Goal: Check status

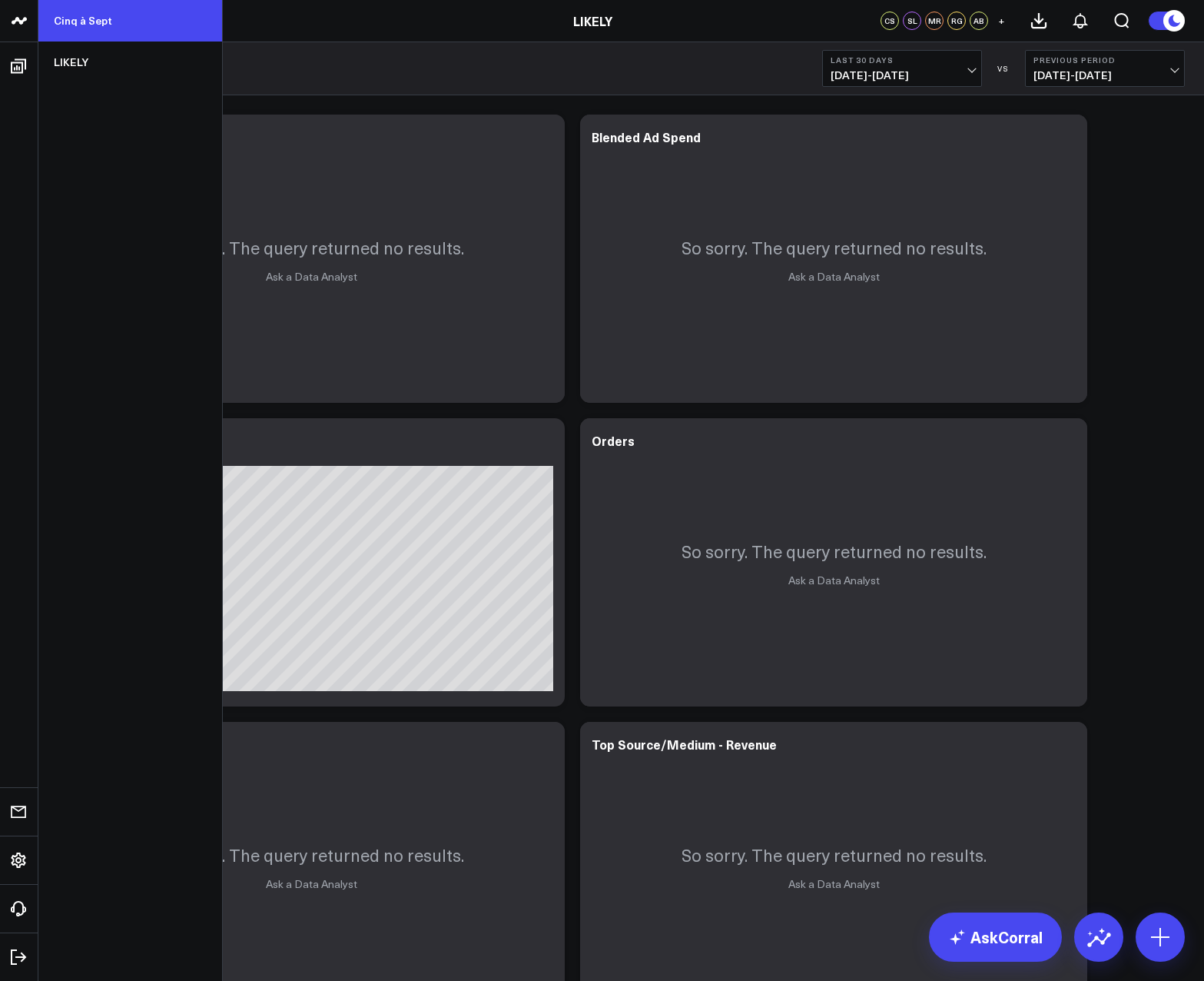
click at [92, 18] on link "Cinq à Sept" at bounding box center [130, 21] width 184 height 41
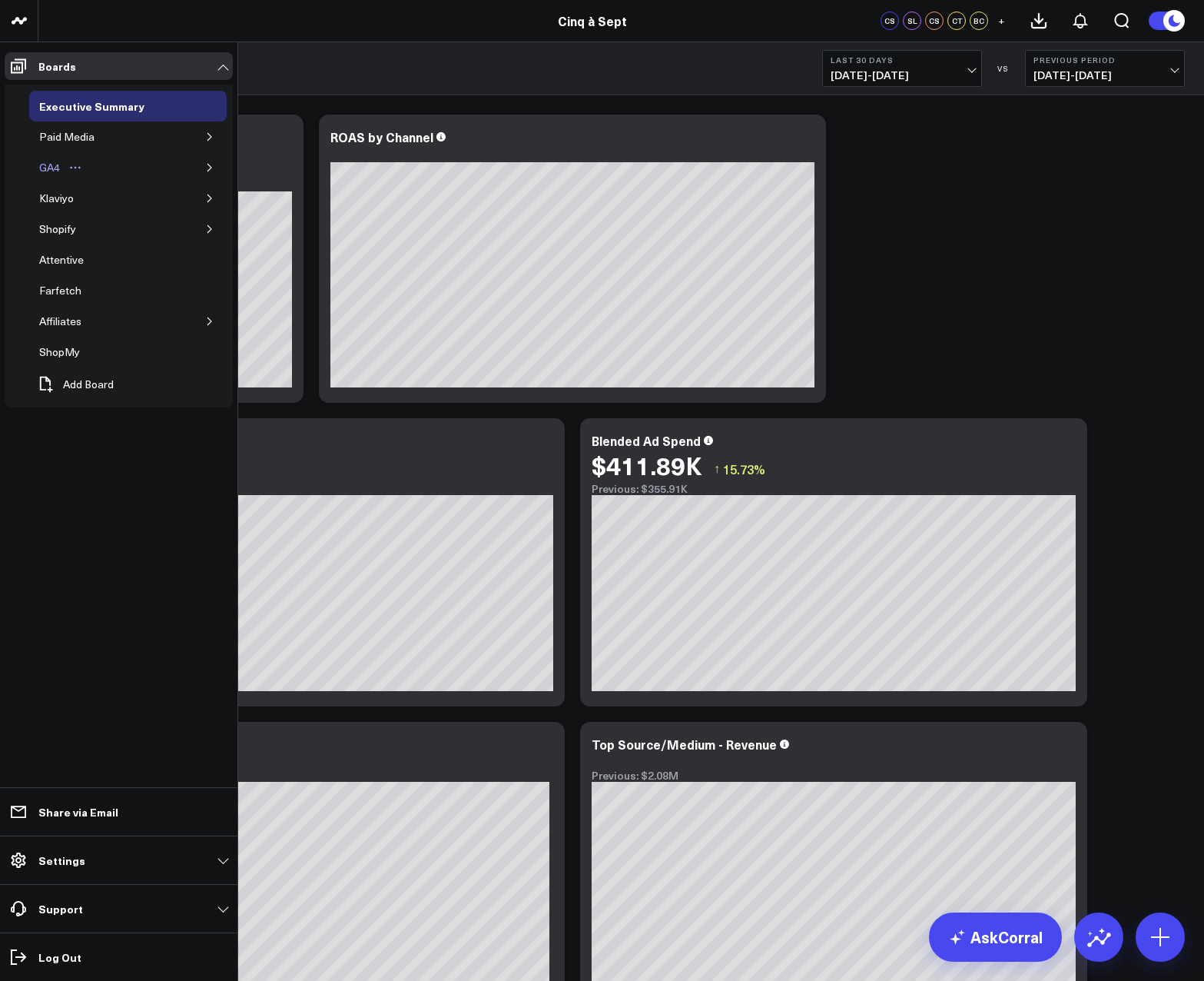
click at [54, 167] on div "GA4" at bounding box center [50, 168] width 28 height 19
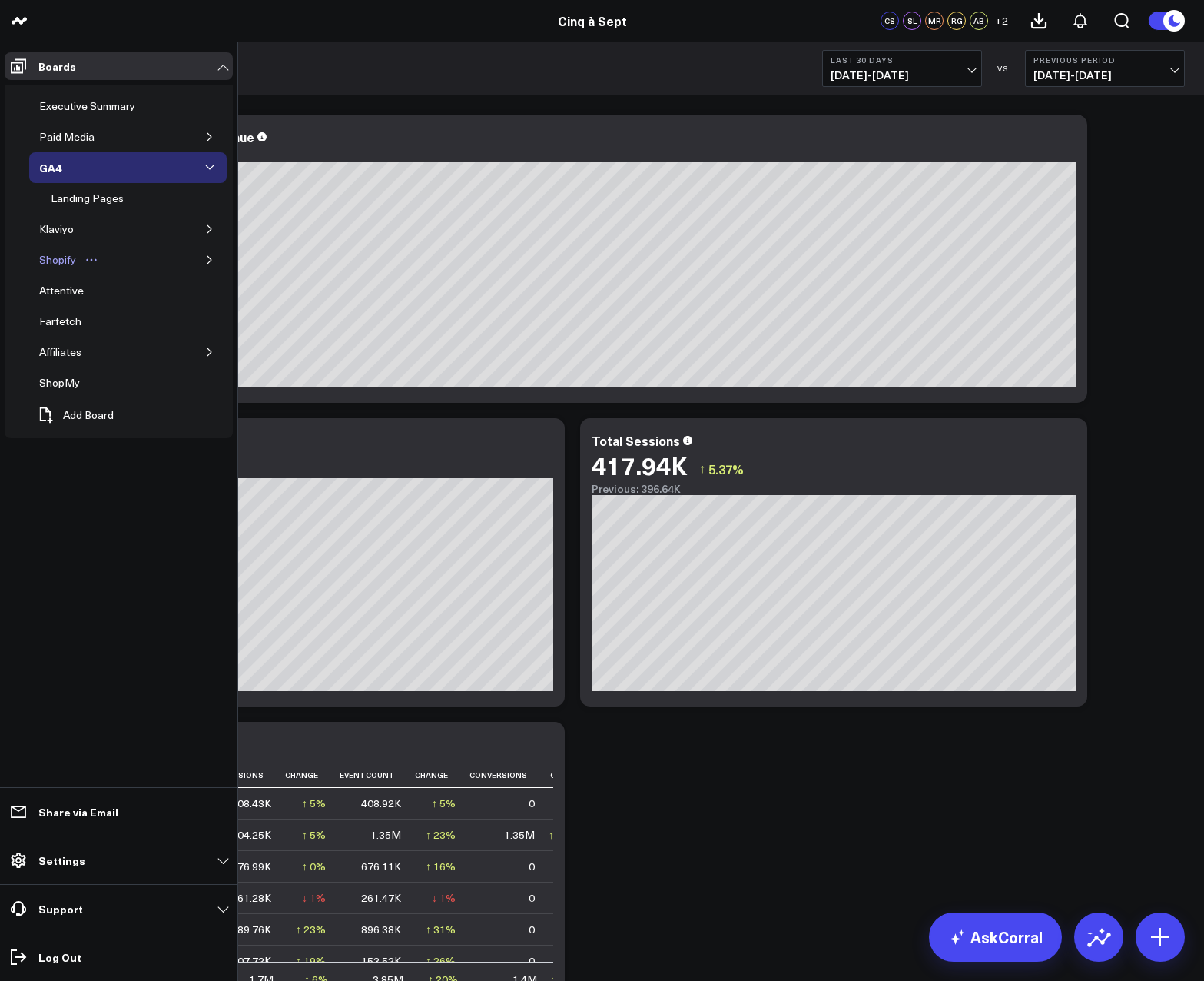
click at [51, 260] on div "Shopify" at bounding box center [58, 260] width 45 height 19
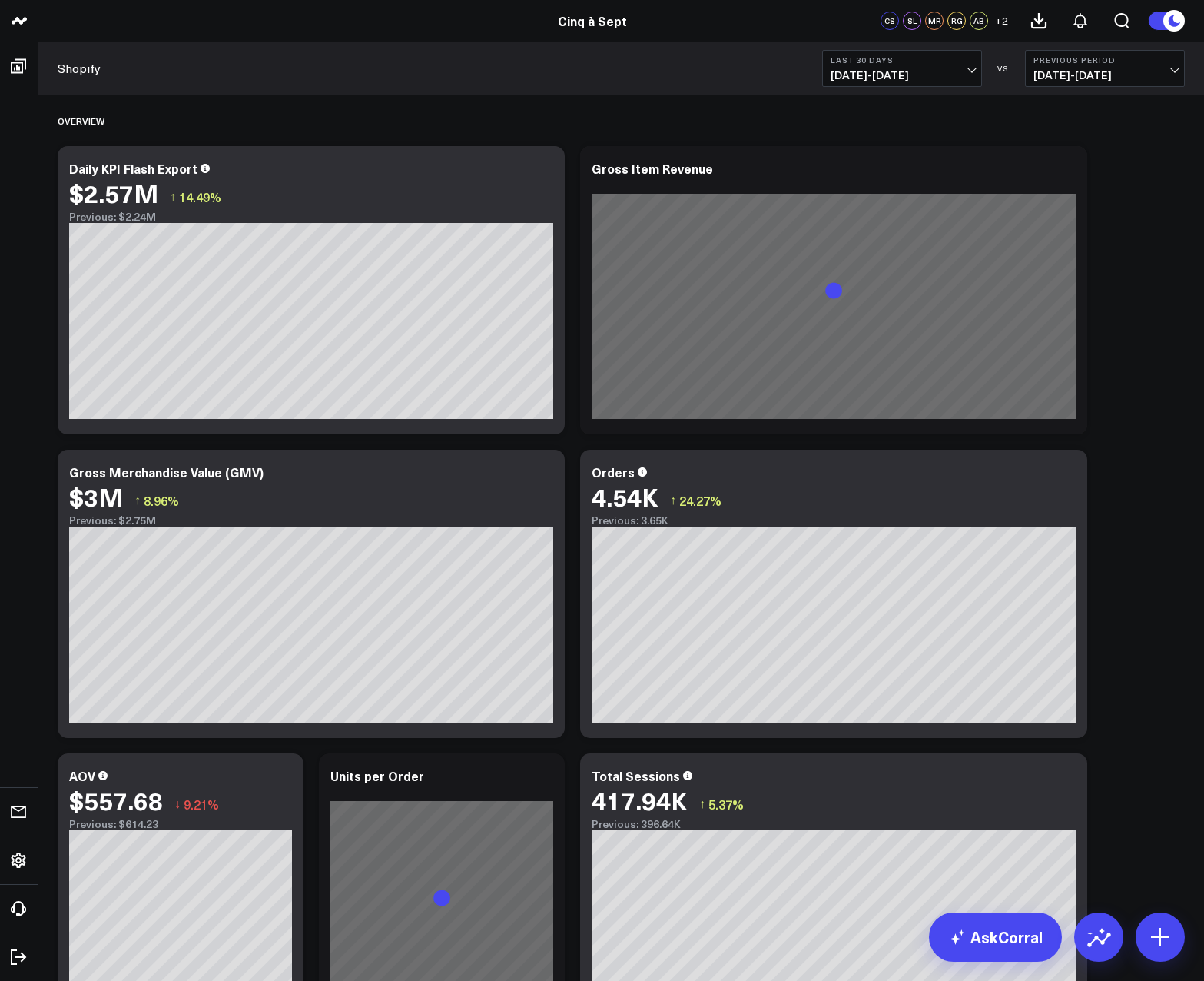
click at [941, 79] on span "[DATE] - [DATE]" at bounding box center [902, 75] width 143 height 12
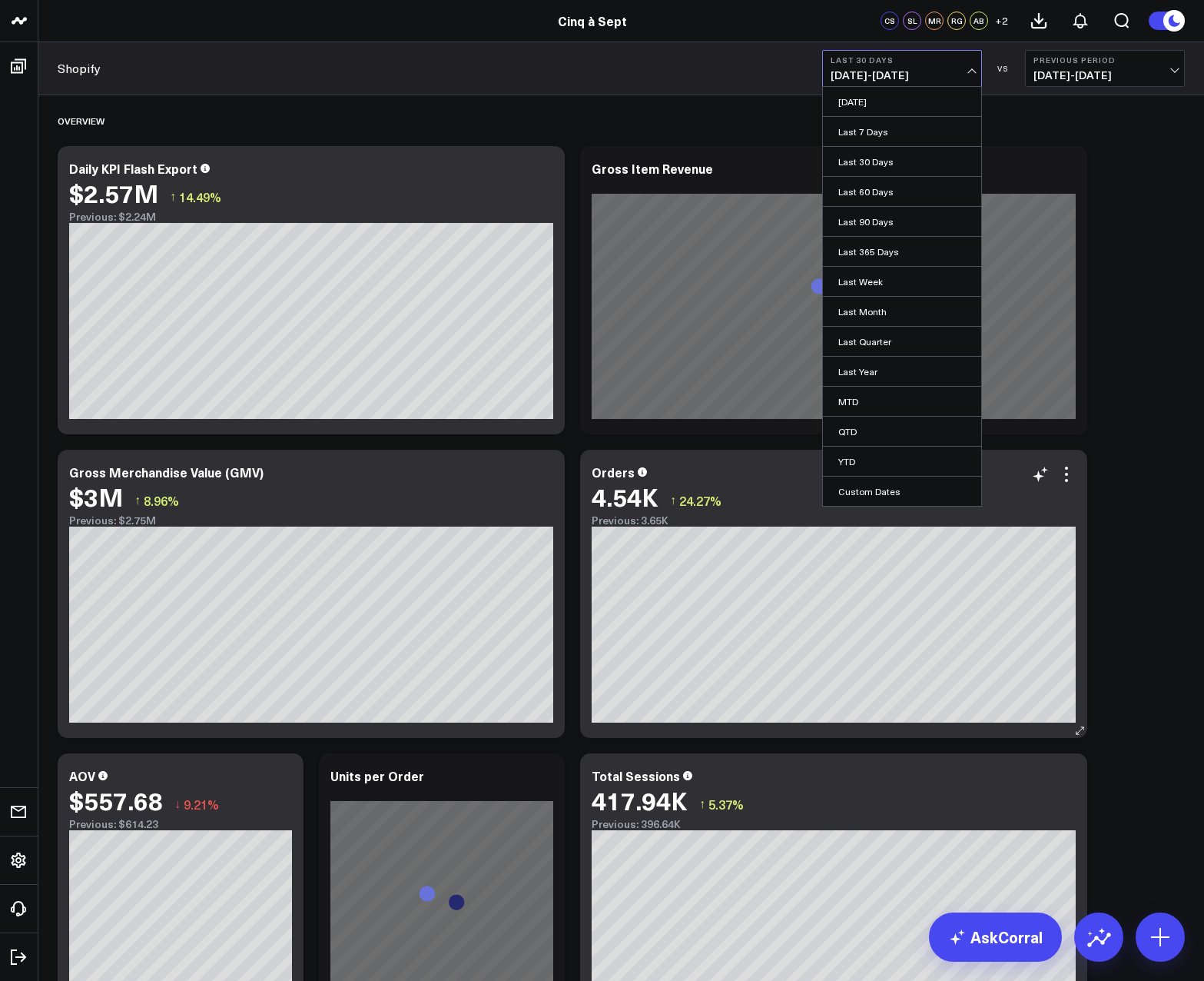
click at [907, 497] on link "Custom Dates" at bounding box center [902, 490] width 159 height 29
select select "9"
select select "2025"
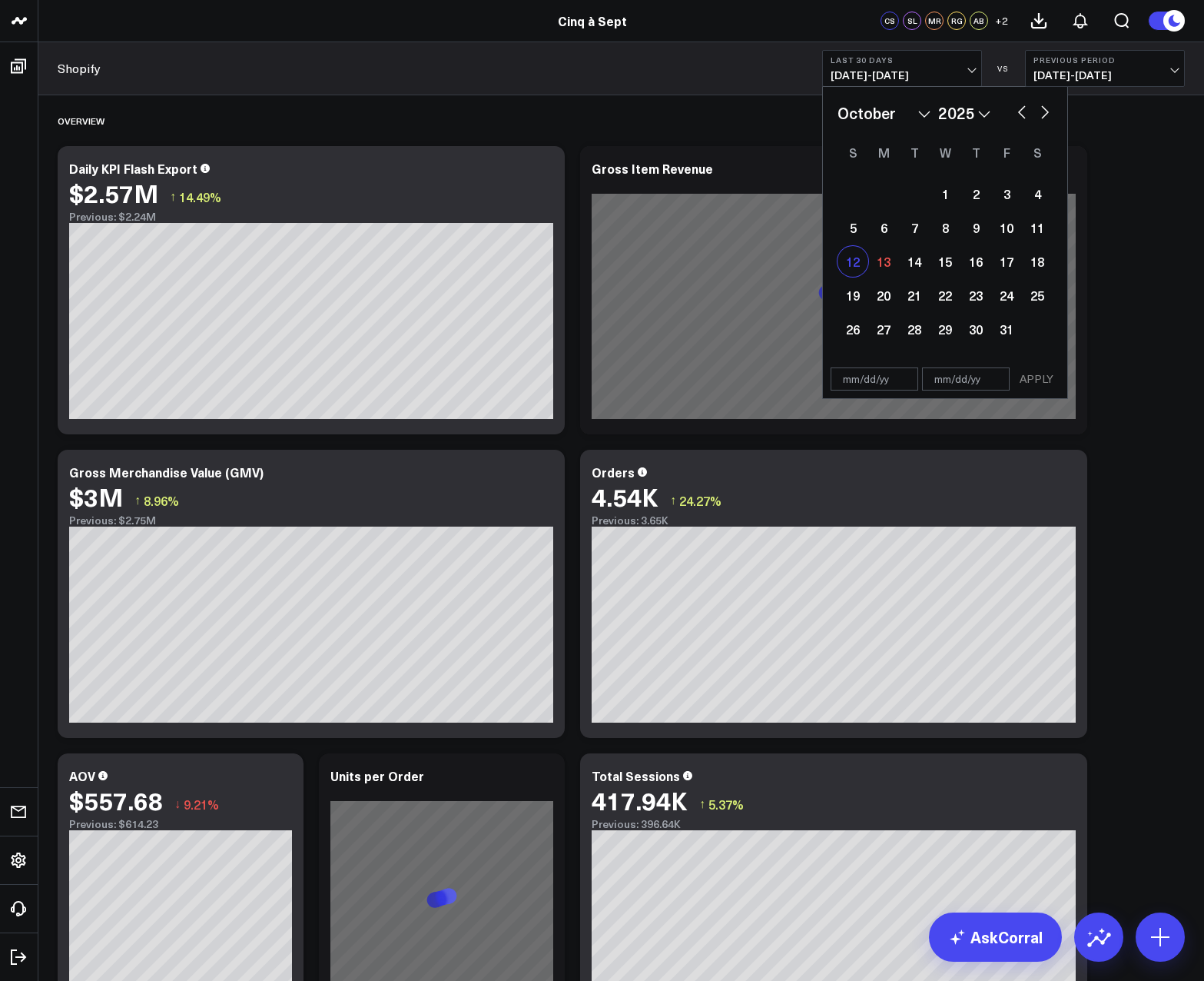
click at [864, 263] on div "12" at bounding box center [853, 261] width 31 height 31
select select "9"
select select "2025"
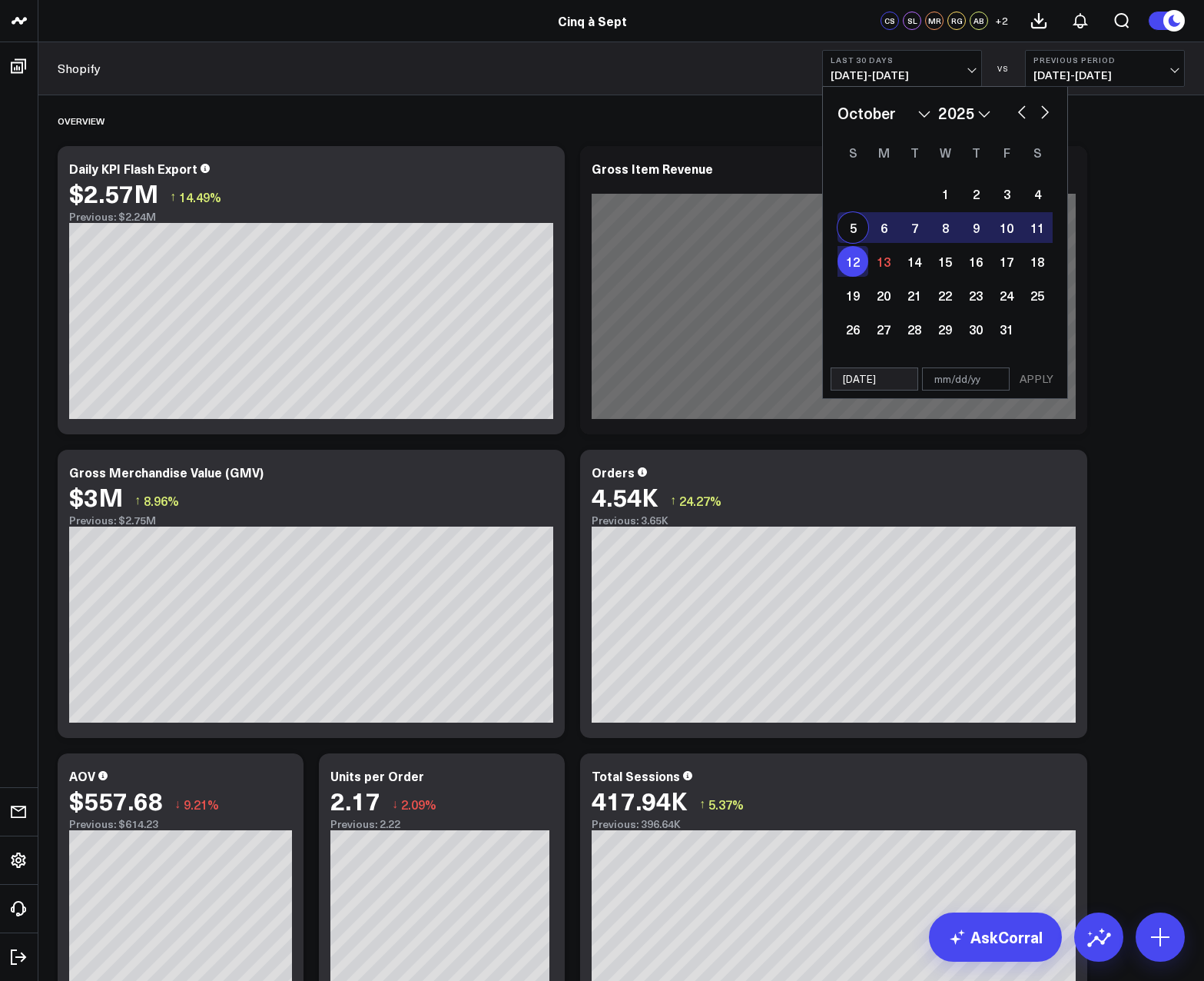
click at [849, 228] on div "5" at bounding box center [853, 227] width 31 height 31
type input "[DATE]"
select select "9"
select select "2025"
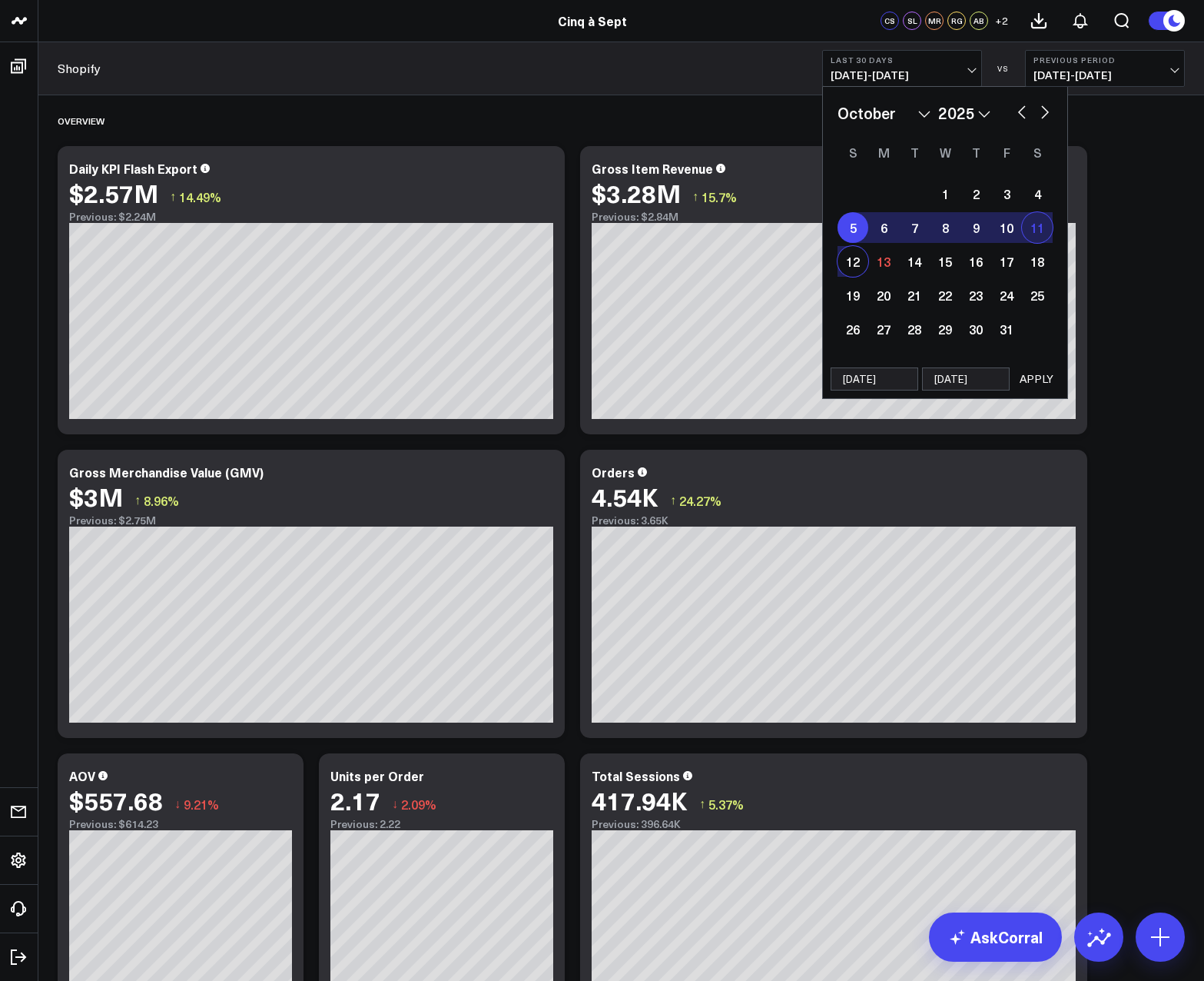
click at [1041, 230] on div "11" at bounding box center [1037, 227] width 31 height 31
type input "[DATE]"
select select "9"
select select "2025"
click at [857, 228] on div "5" at bounding box center [853, 227] width 31 height 31
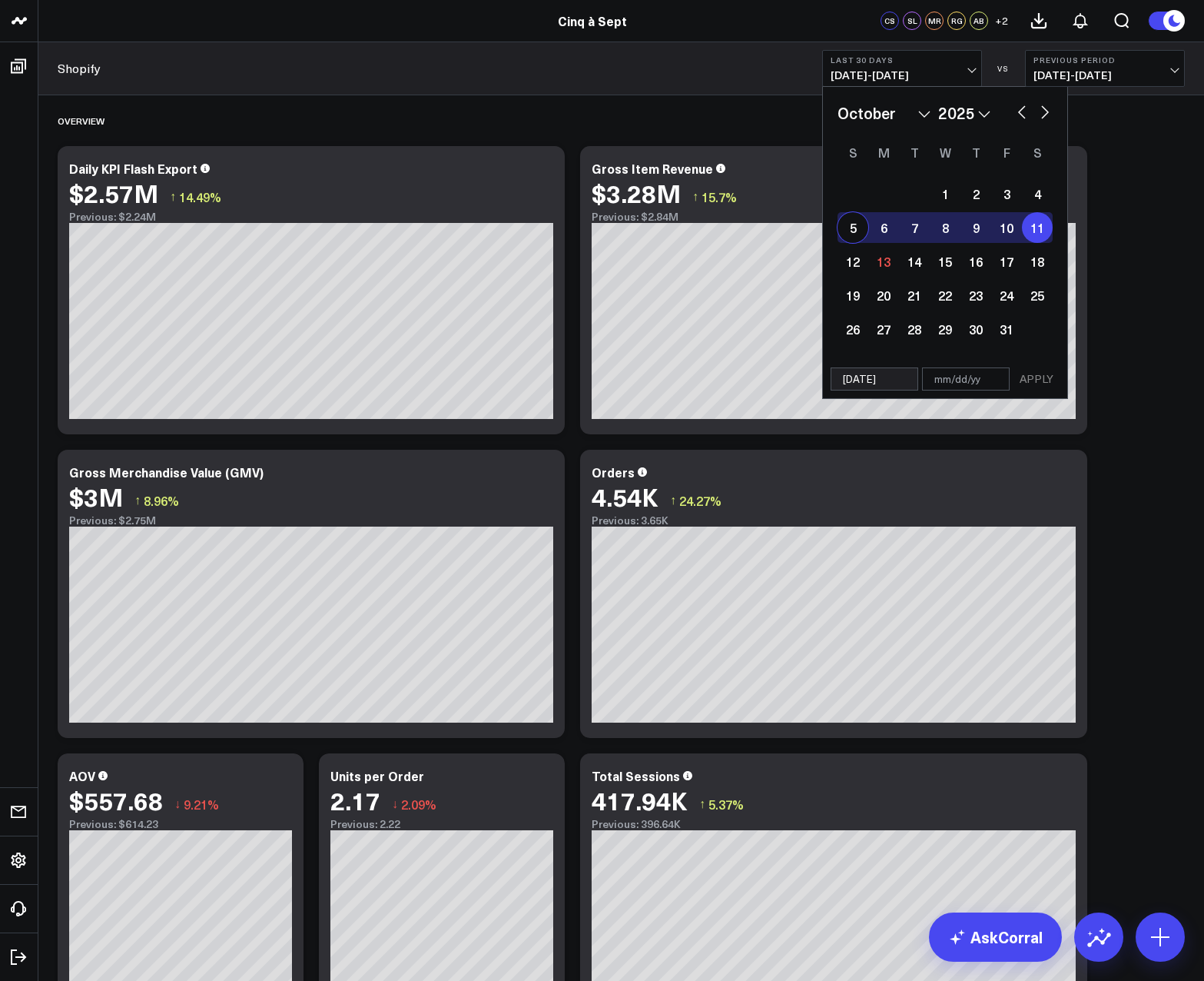
type input "[DATE]"
select select "9"
select select "2025"
click at [1033, 230] on div "11" at bounding box center [1037, 227] width 31 height 31
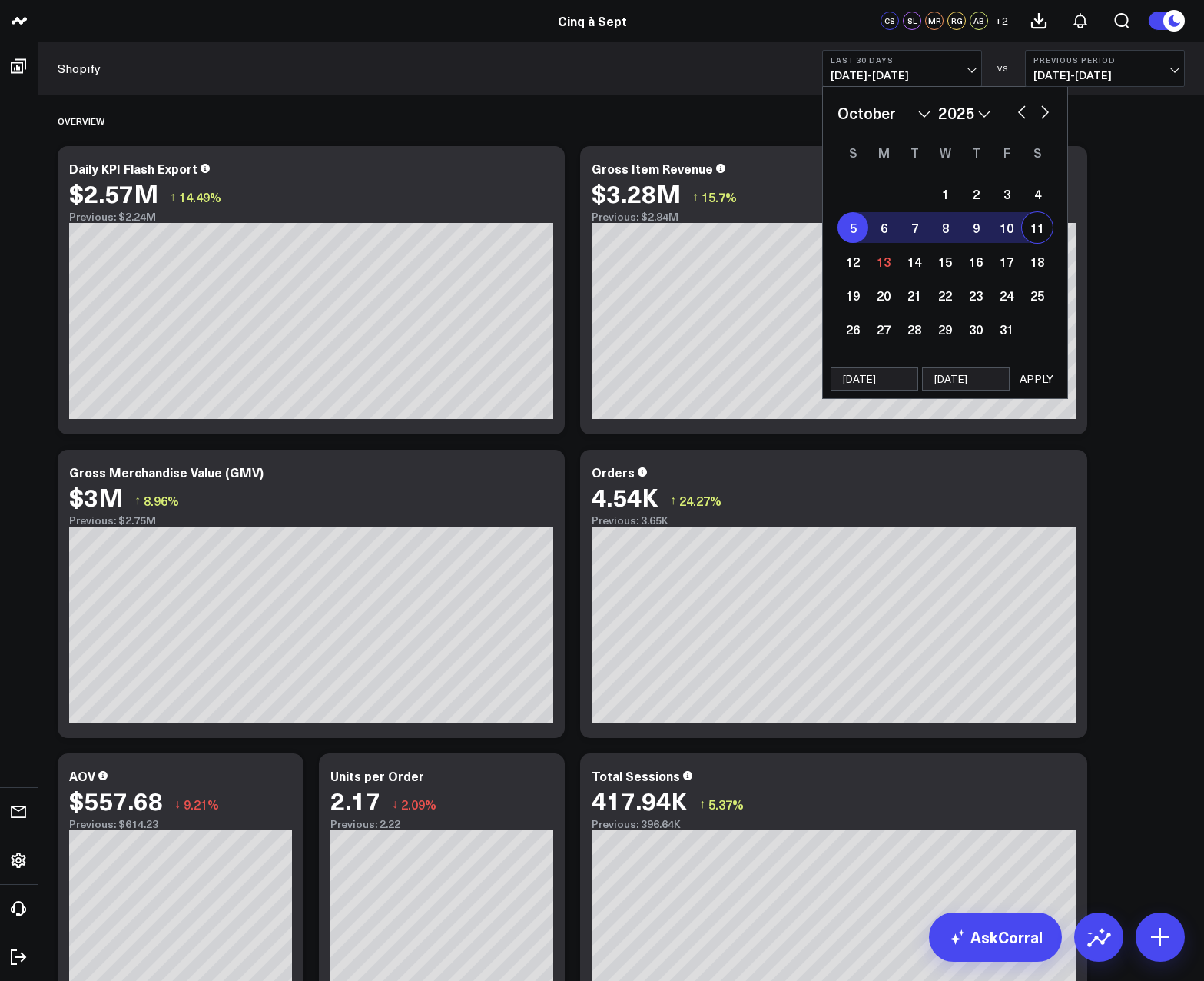
type input "[DATE]"
select select "9"
select select "2025"
click at [857, 228] on div "5" at bounding box center [853, 227] width 31 height 31
type input "[DATE]"
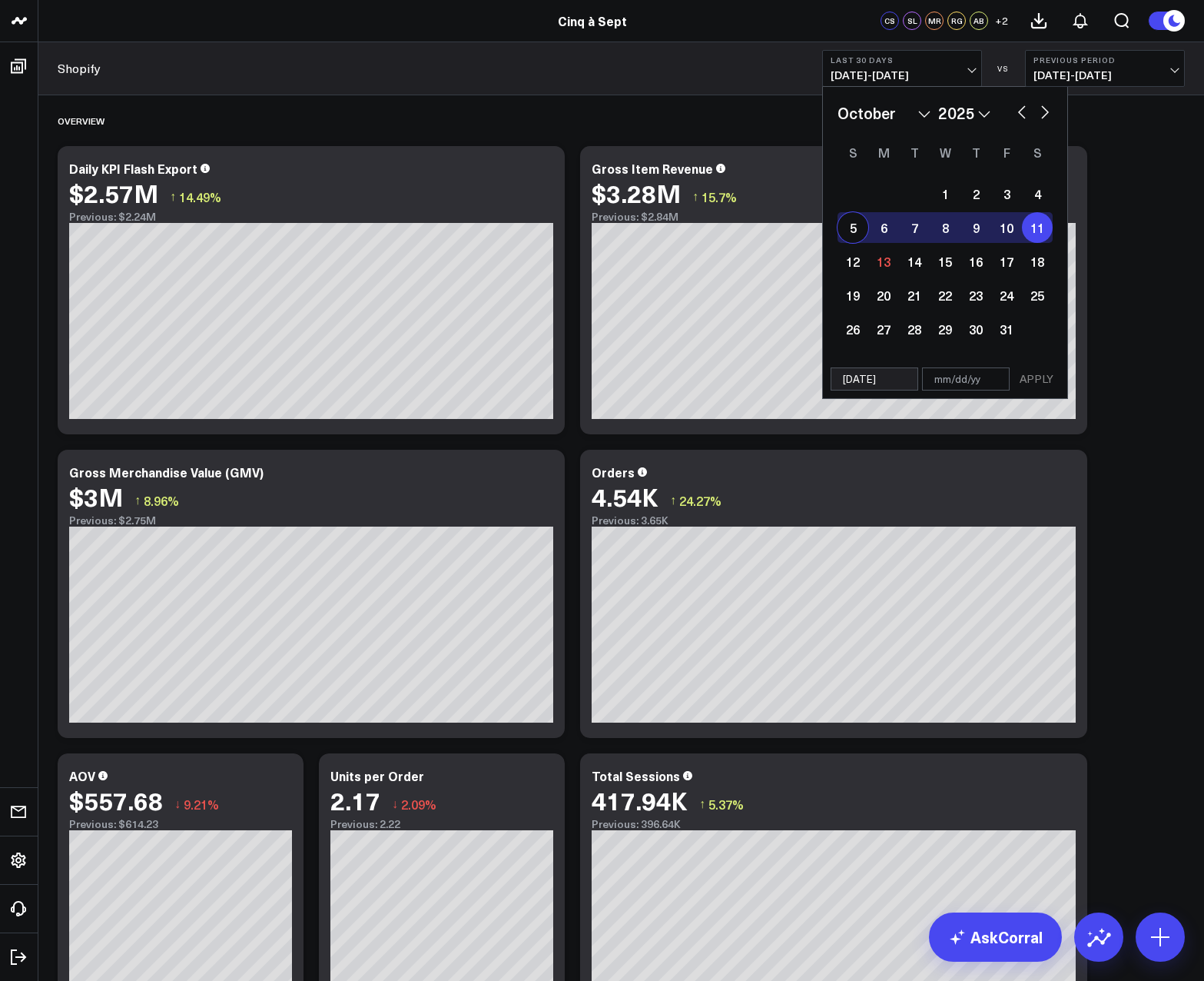
type input "[DATE]"
select select "9"
select select "2025"
click at [1051, 377] on button "APPLY" at bounding box center [1036, 378] width 46 height 23
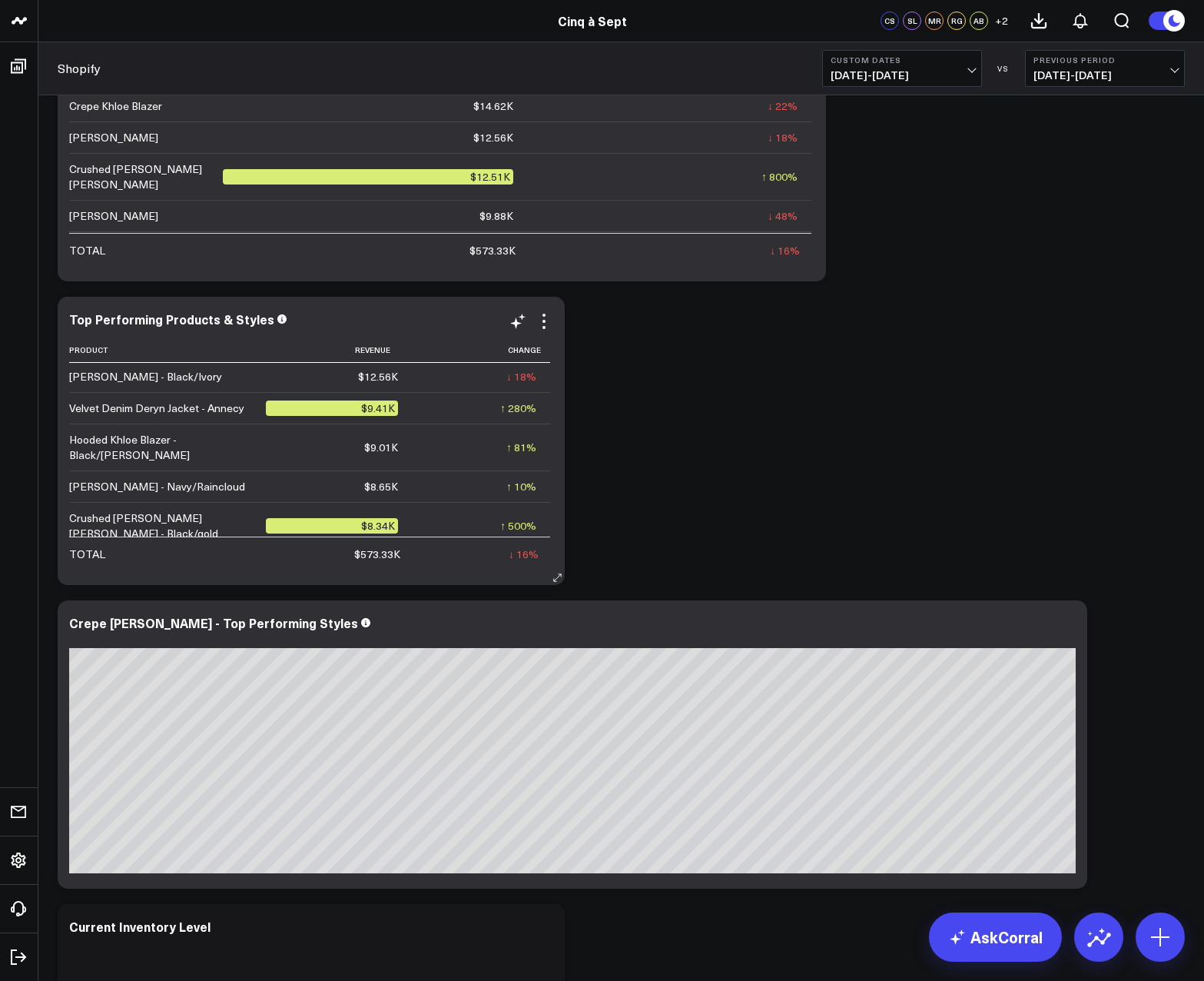
scroll to position [33, 0]
